Goal: Information Seeking & Learning: Learn about a topic

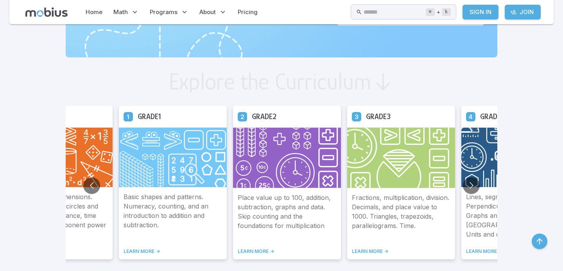
scroll to position [406, 0]
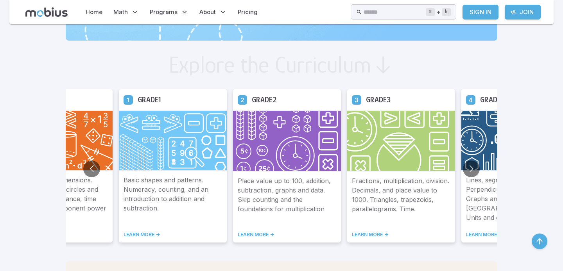
click at [481, 233] on link "LEARN MORE ->" at bounding box center [515, 235] width 99 height 6
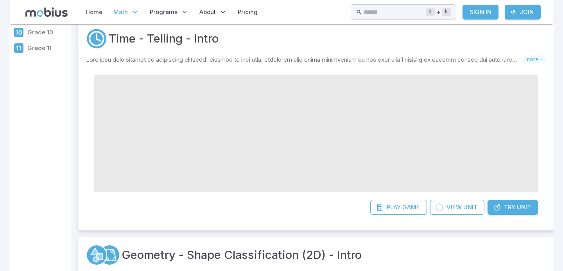
scroll to position [145, 0]
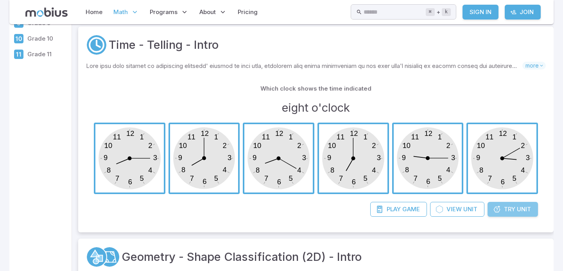
click at [511, 210] on span "Try" at bounding box center [509, 209] width 11 height 9
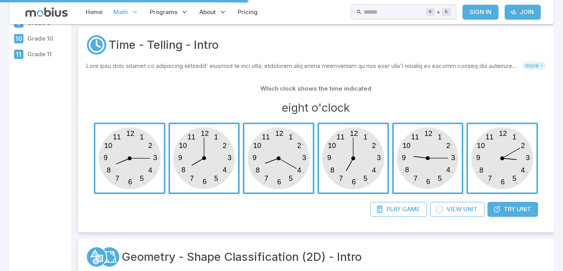
click at [539, 67] on icon at bounding box center [541, 65] width 5 height 5
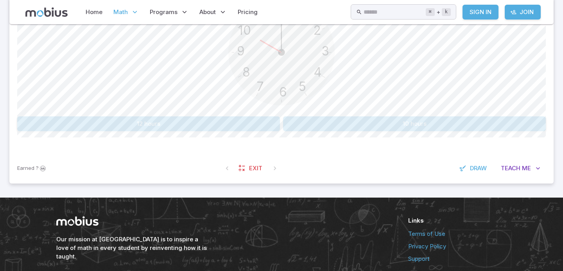
scroll to position [285, 0]
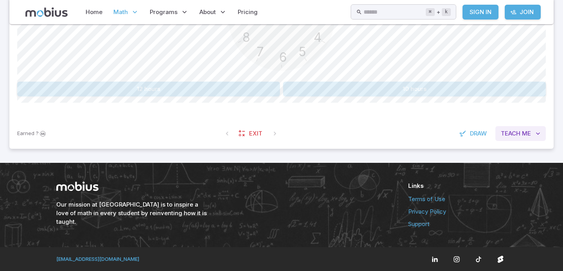
click at [507, 131] on span "Teach" at bounding box center [511, 133] width 20 height 9
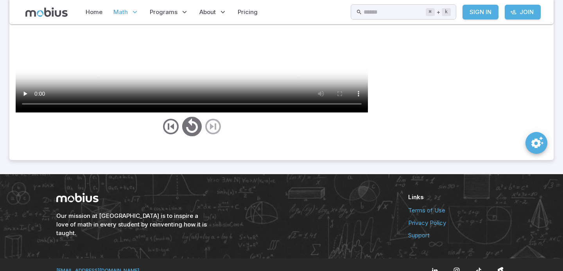
scroll to position [555, 0]
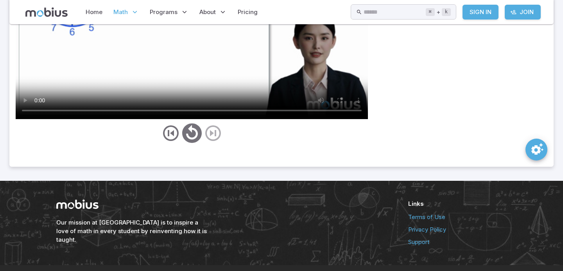
click at [215, 135] on div at bounding box center [192, 133] width 352 height 23
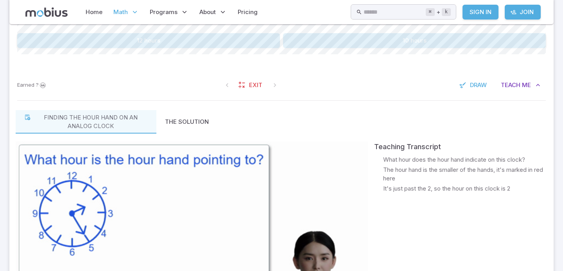
scroll to position [312, 0]
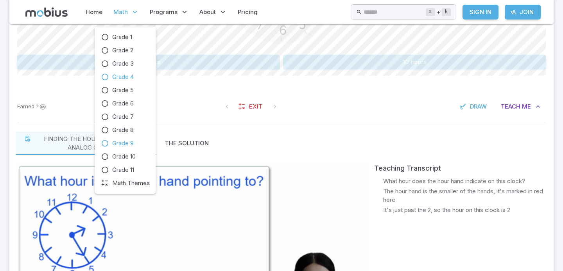
click at [124, 140] on span "Grade 9" at bounding box center [123, 143] width 22 height 9
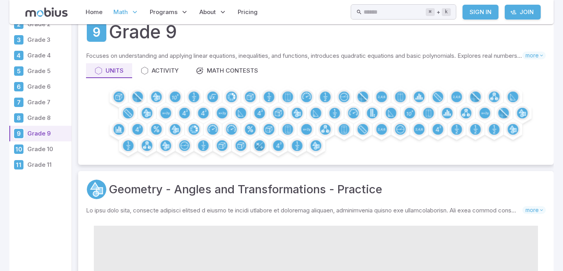
scroll to position [75, 0]
